Goal: Task Accomplishment & Management: Manage account settings

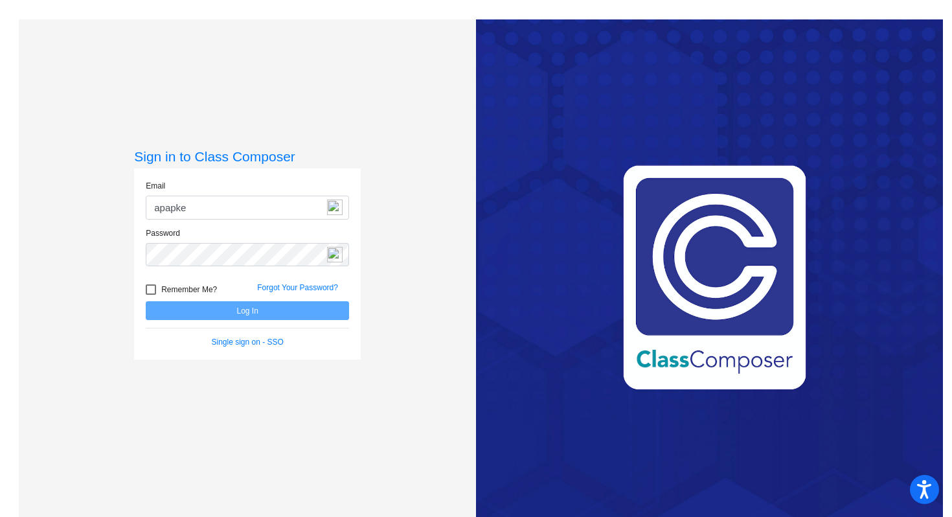
type input "[EMAIL_ADDRESS][DOMAIN_NAME]"
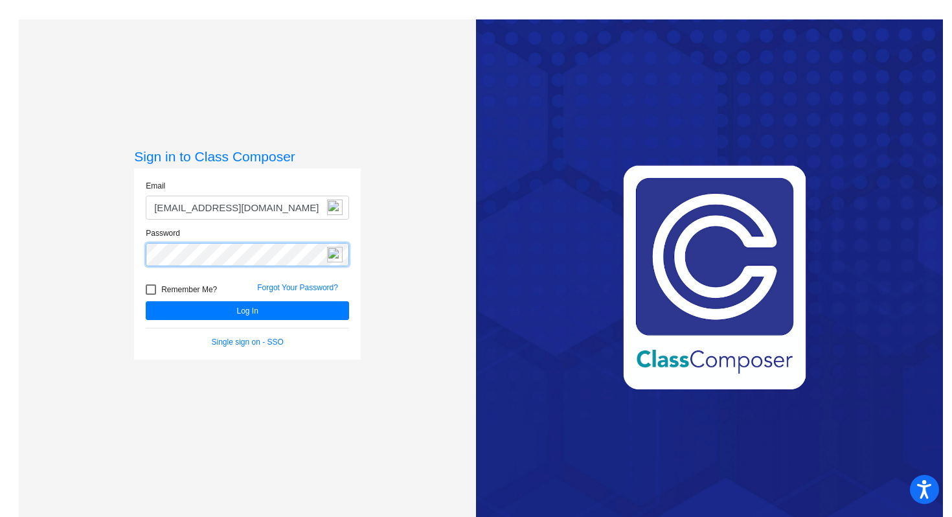
click at [146, 301] on button "Log In" at bounding box center [247, 310] width 203 height 19
click at [179, 372] on div "Sign in to Class Composer Email [EMAIL_ADDRESS][DOMAIN_NAME] Password Remember …" at bounding box center [247, 277] width 227 height 259
click at [282, 285] on link "Forgot Your Password?" at bounding box center [297, 287] width 81 height 9
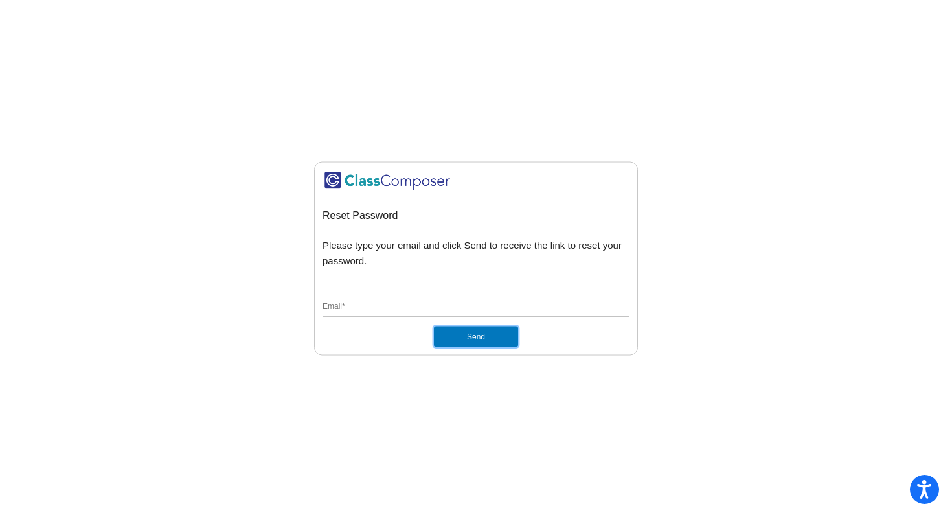
click at [451, 341] on button "Send" at bounding box center [476, 336] width 84 height 21
click at [405, 311] on input "Email *" at bounding box center [475, 307] width 307 height 12
type input "[EMAIL_ADDRESS][DOMAIN_NAME]"
click at [482, 338] on button "Send" at bounding box center [476, 336] width 84 height 21
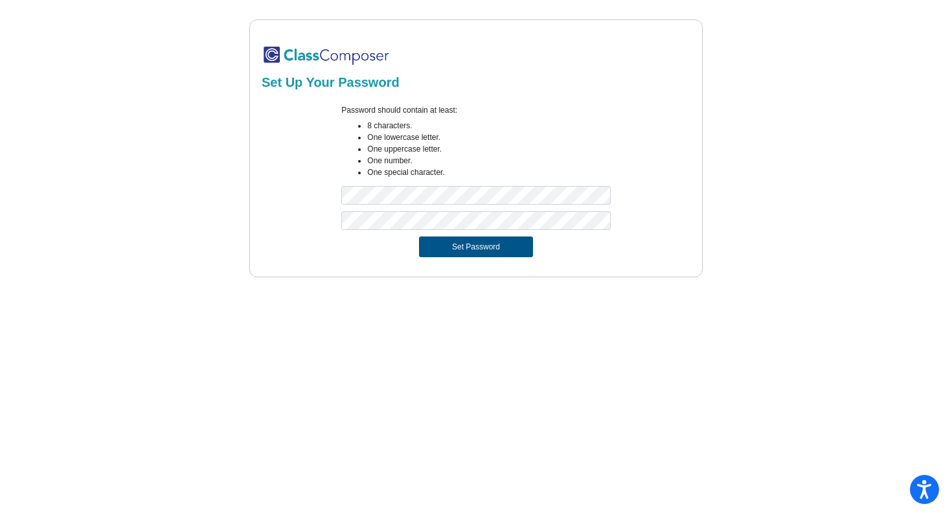
click at [501, 251] on button "Set Password" at bounding box center [476, 246] width 114 height 21
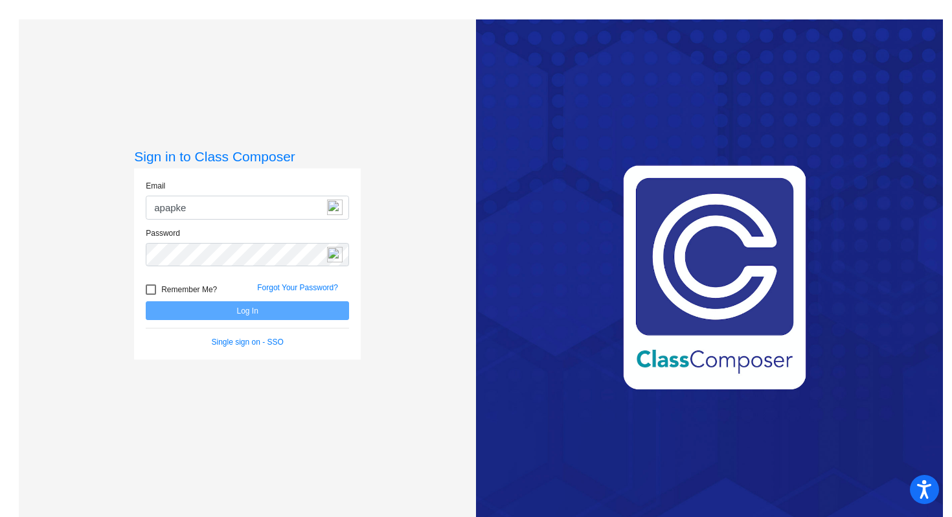
type input "apapke@cvs.k12.mi.us"
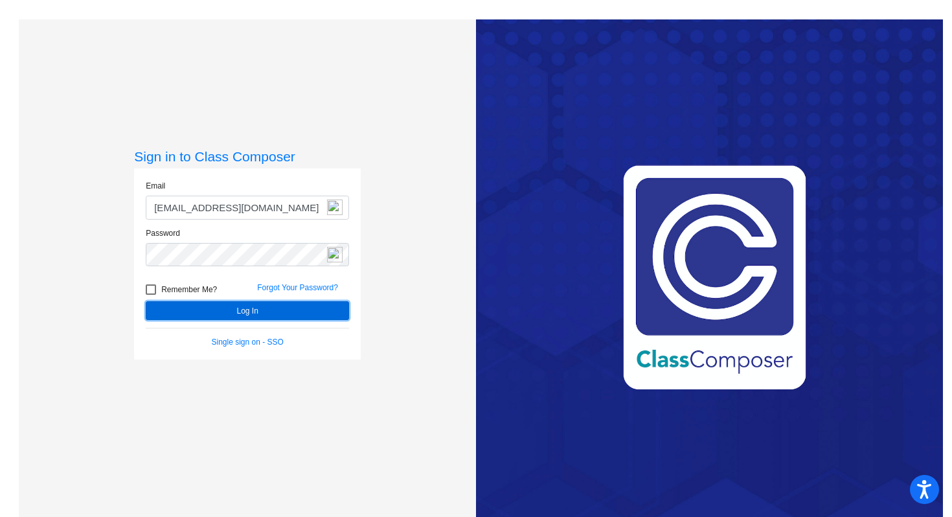
click at [210, 309] on button "Log In" at bounding box center [247, 310] width 203 height 19
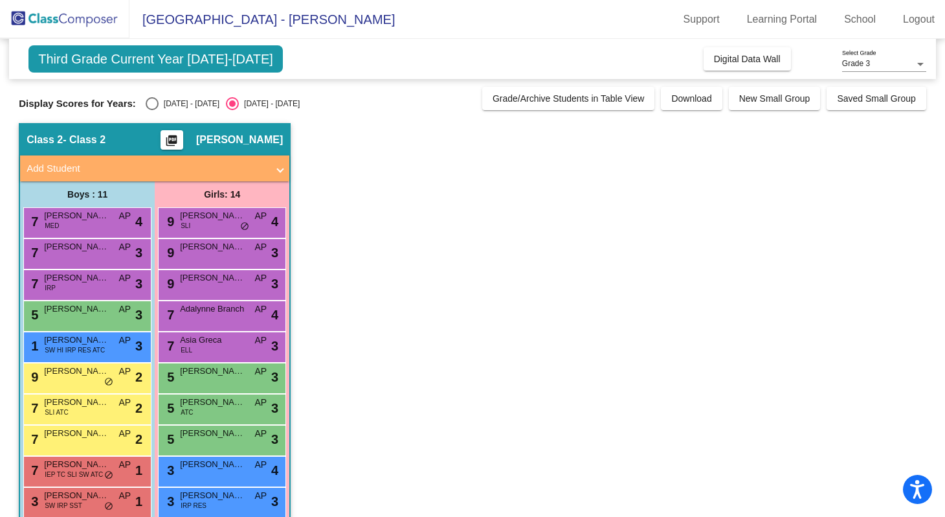
click at [150, 105] on div "Select an option" at bounding box center [152, 103] width 13 height 13
click at [152, 110] on input "2023 - 2024" at bounding box center [152, 110] width 1 height 1
radio input "true"
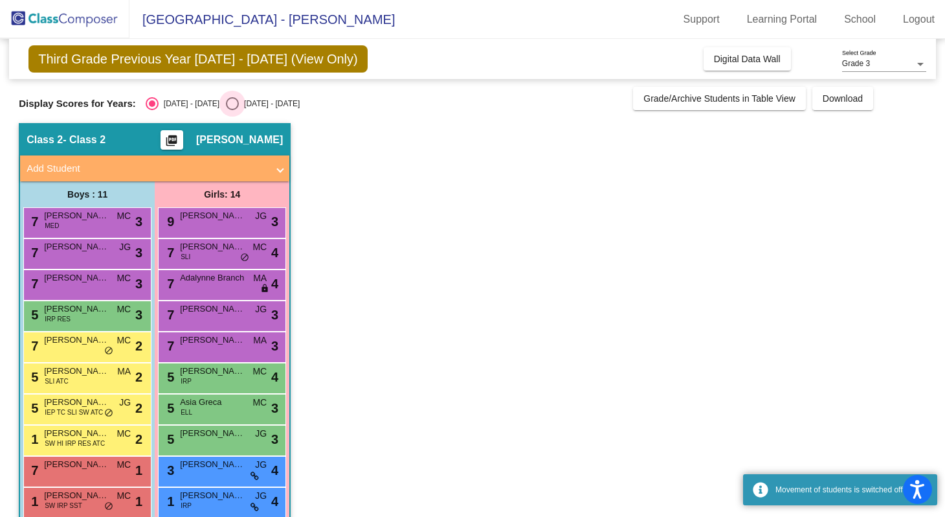
click at [226, 103] on div "Select an option" at bounding box center [232, 103] width 13 height 13
click at [232, 110] on input "2024 - 2025" at bounding box center [232, 110] width 1 height 1
radio input "true"
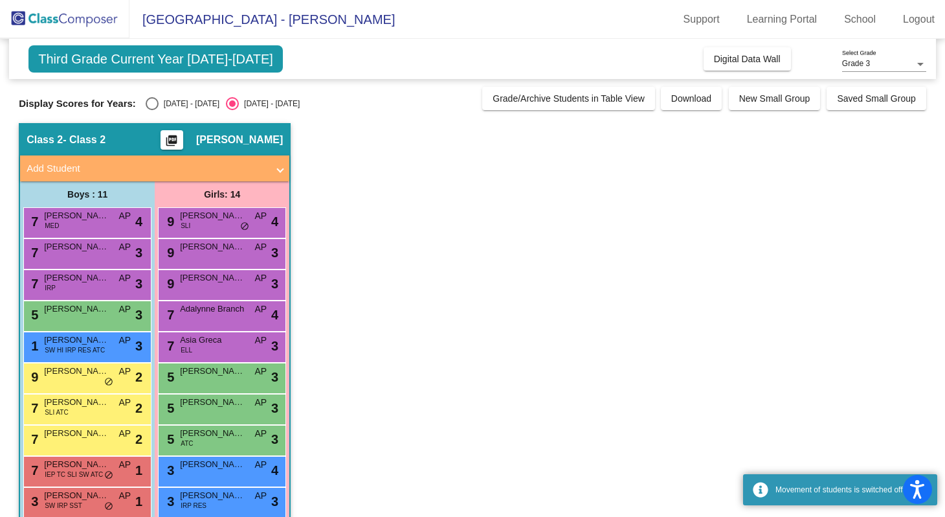
click at [340, 140] on app-classroom "Class 2 - Class 2 picture_as_pdf Amy Papke Add Student First Name Last Name Stu…" at bounding box center [473, 393] width 908 height 540
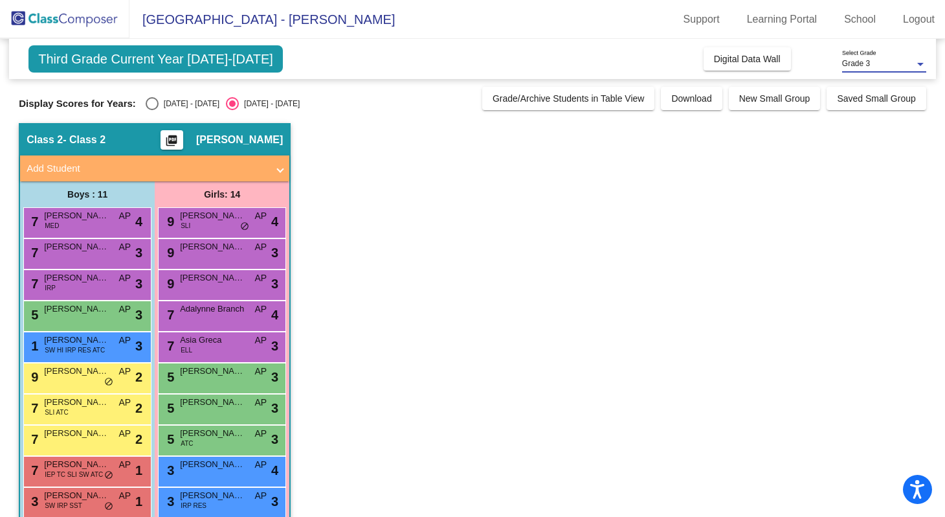
click at [908, 68] on div "Grade 3" at bounding box center [878, 64] width 73 height 9
click at [908, 68] on span "Grade 3" at bounding box center [884, 63] width 84 height 23
click at [431, 235] on app-classroom "Class 2 - Class 2 picture_as_pdf Amy Papke Add Student First Name Last Name Stu…" at bounding box center [473, 393] width 908 height 540
